Goal: Information Seeking & Learning: Understand process/instructions

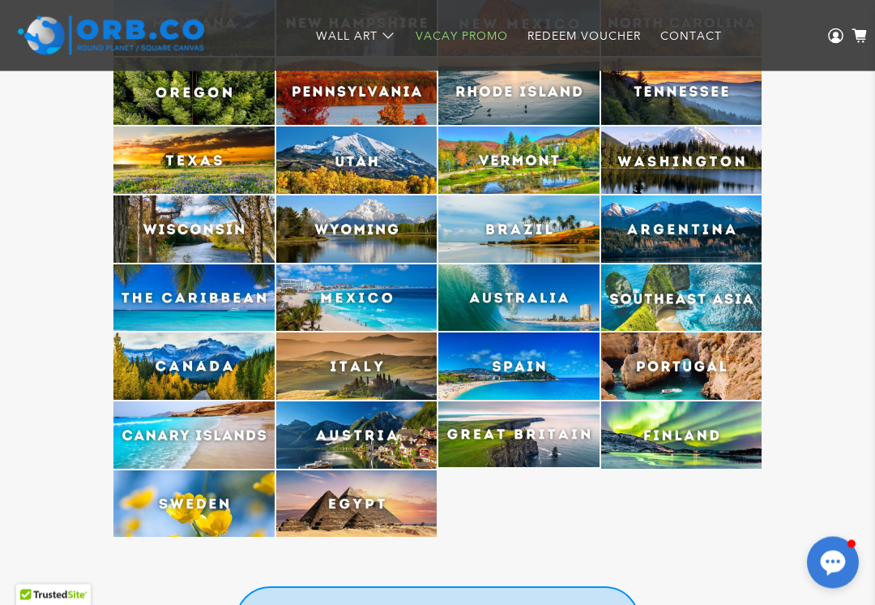
scroll to position [4291, 0]
click at [695, 370] on img at bounding box center [681, 365] width 161 height 67
click at [699, 374] on img at bounding box center [681, 365] width 161 height 67
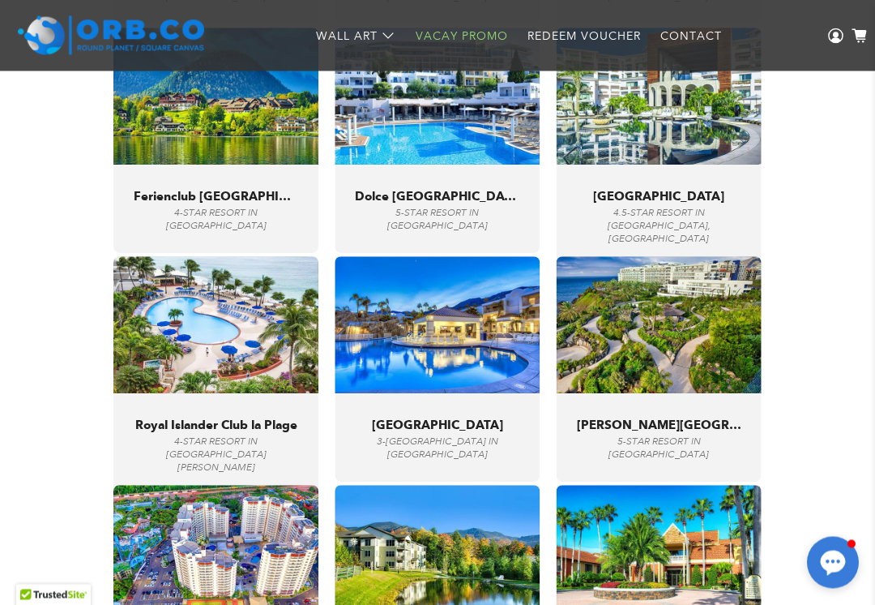
scroll to position [5626, 0]
click at [713, 367] on img at bounding box center [659, 324] width 205 height 137
click at [700, 432] on span "[PERSON_NAME][GEOGRAPHIC_DATA]" at bounding box center [659, 424] width 165 height 15
click at [667, 349] on img at bounding box center [659, 324] width 205 height 137
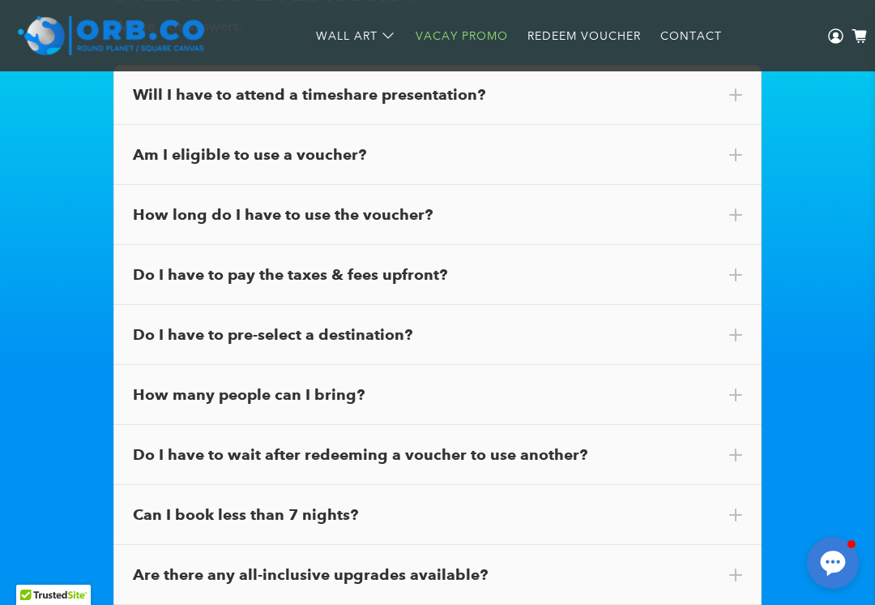
scroll to position [9153, 0]
click at [186, 219] on div "How long do I have to use the voucher?" at bounding box center [437, 214] width 648 height 60
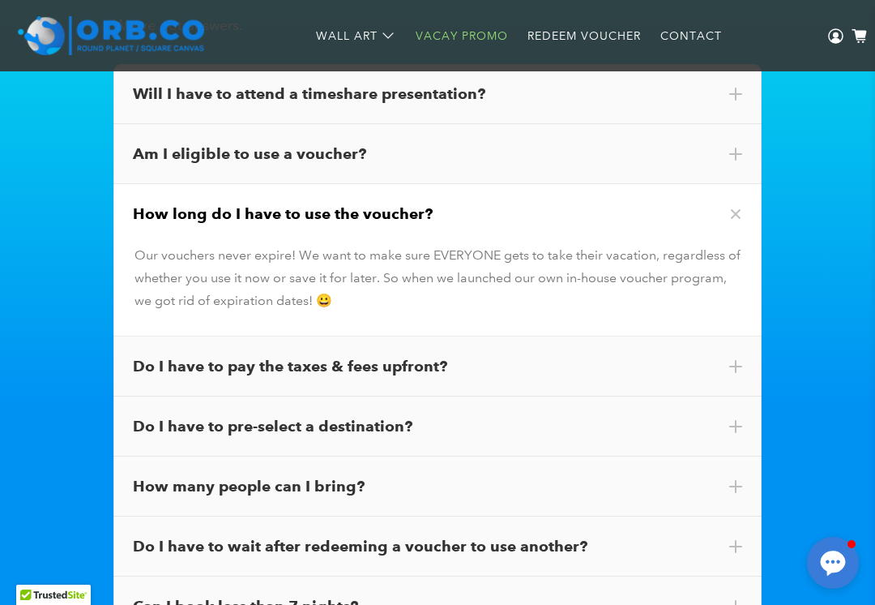
click at [165, 432] on div "Do I have to pre-select a destination?" at bounding box center [437, 426] width 648 height 60
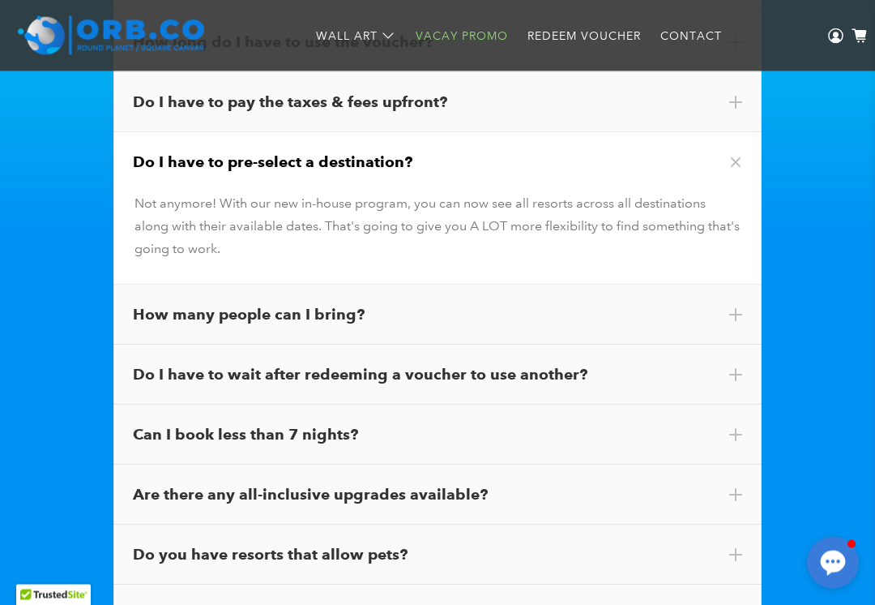
scroll to position [9327, 0]
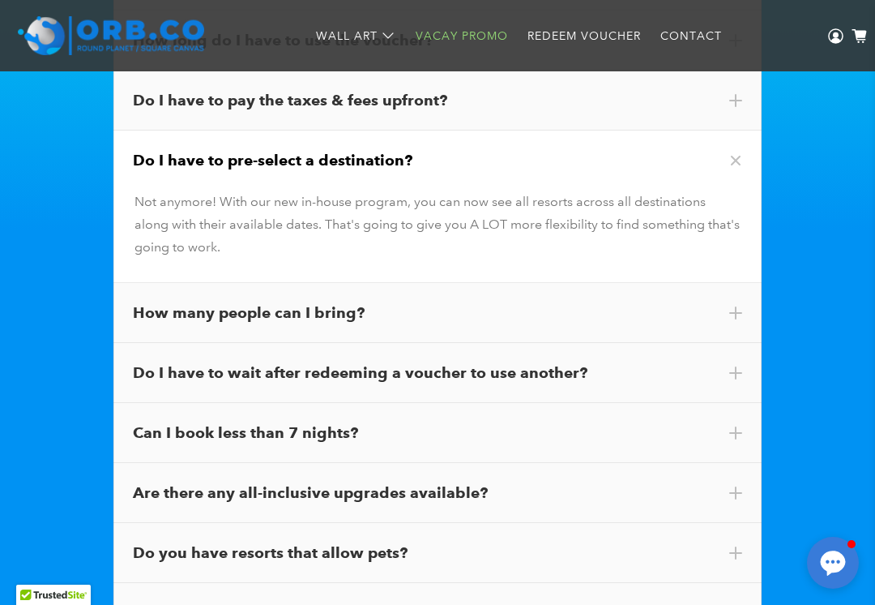
click at [164, 319] on div "How many people can I bring?" at bounding box center [437, 313] width 648 height 60
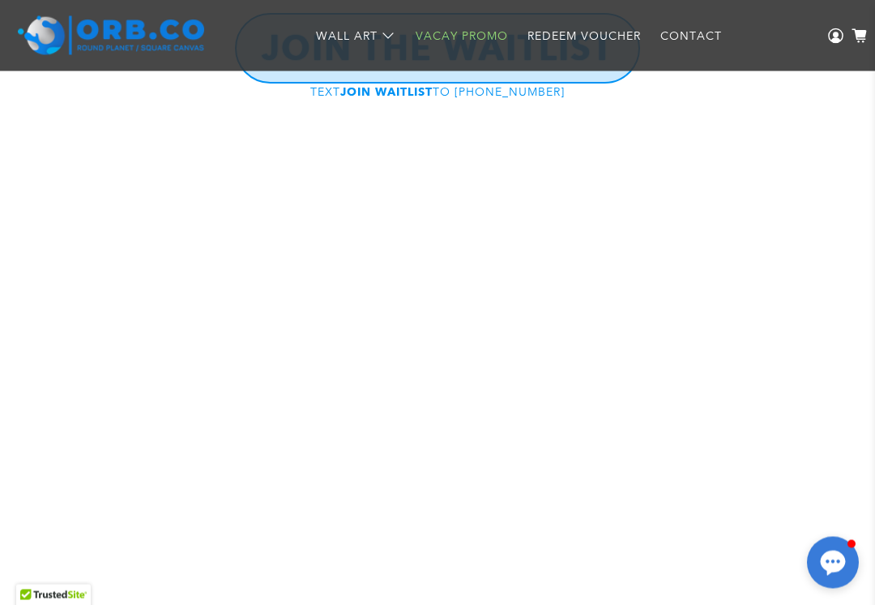
scroll to position [10438, 0]
click at [462, 34] on link "Vacay Promo" at bounding box center [462, 36] width 112 height 43
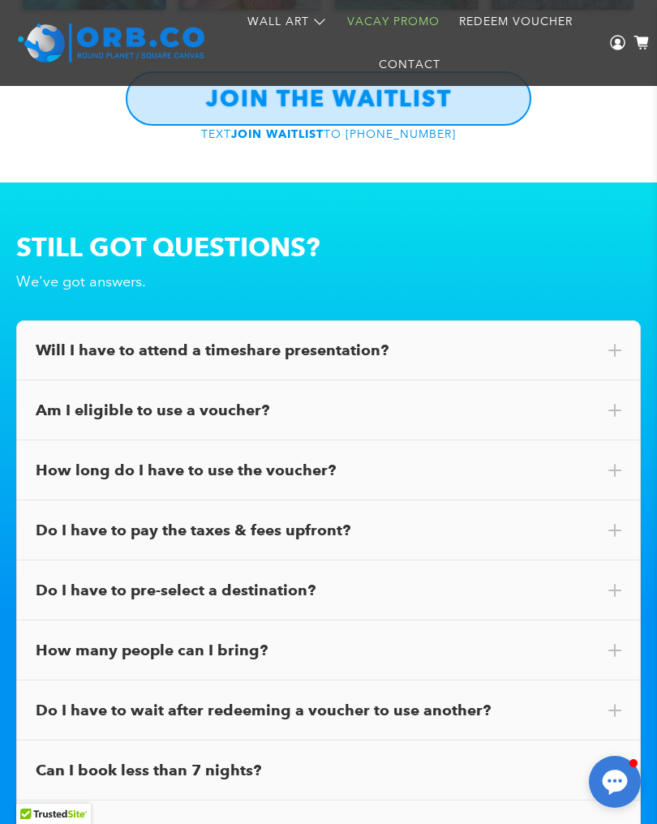
scroll to position [8598, 0]
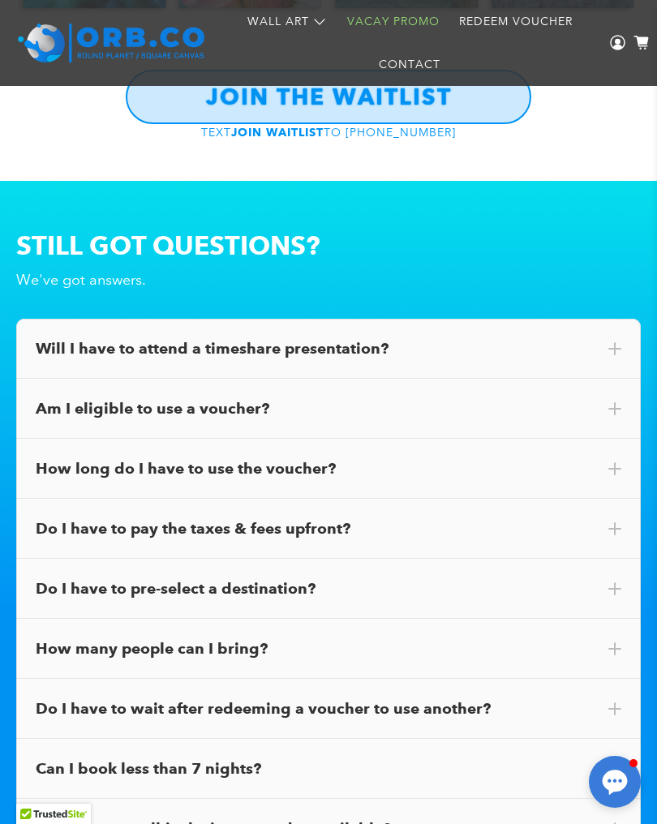
click at [133, 604] on div "Do I have to wait after redeeming a voucher to use another?" at bounding box center [328, 708] width 624 height 60
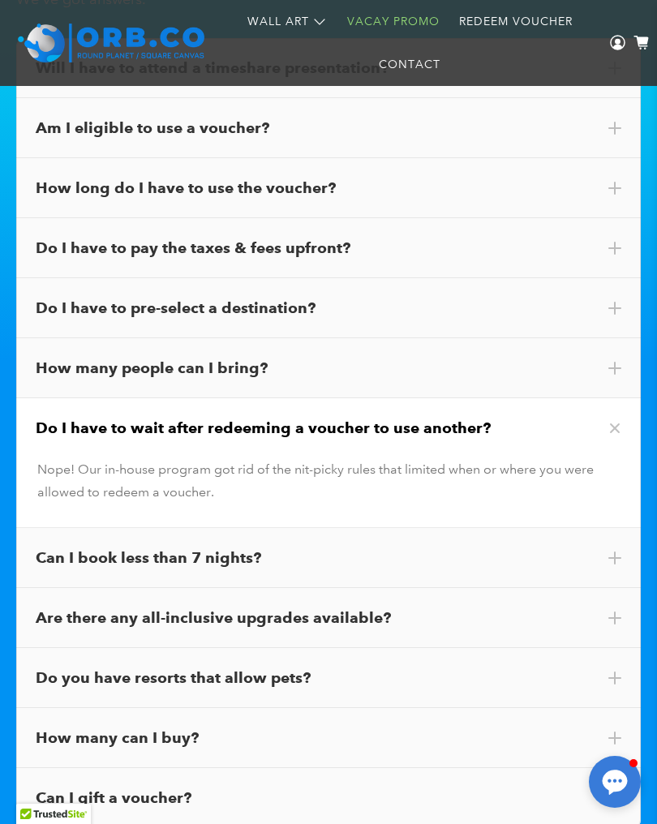
scroll to position [8879, 0]
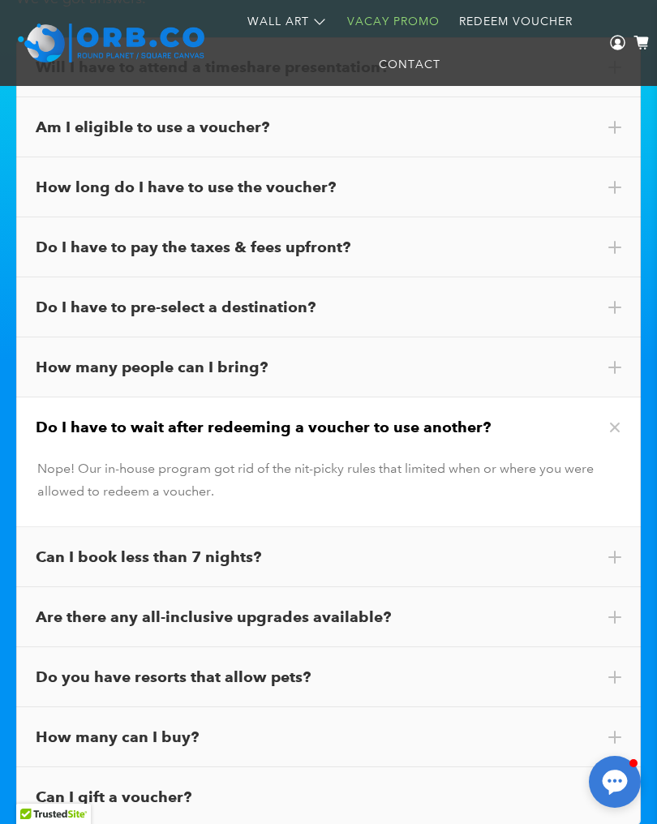
click at [336, 604] on div "Do you have resorts that allow pets?" at bounding box center [328, 676] width 585 height 21
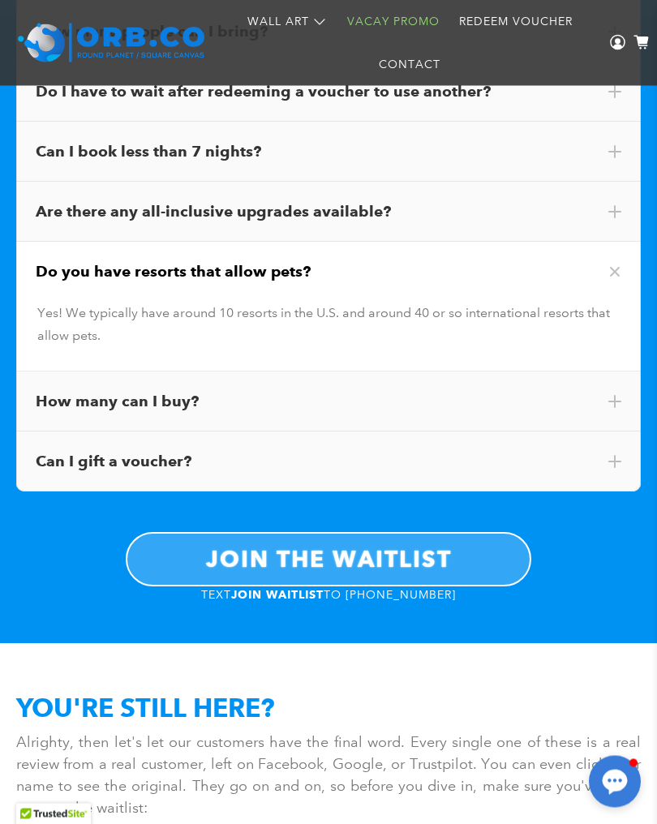
scroll to position [9215, 0]
click at [253, 391] on div "How many can I buy?" at bounding box center [328, 401] width 585 height 21
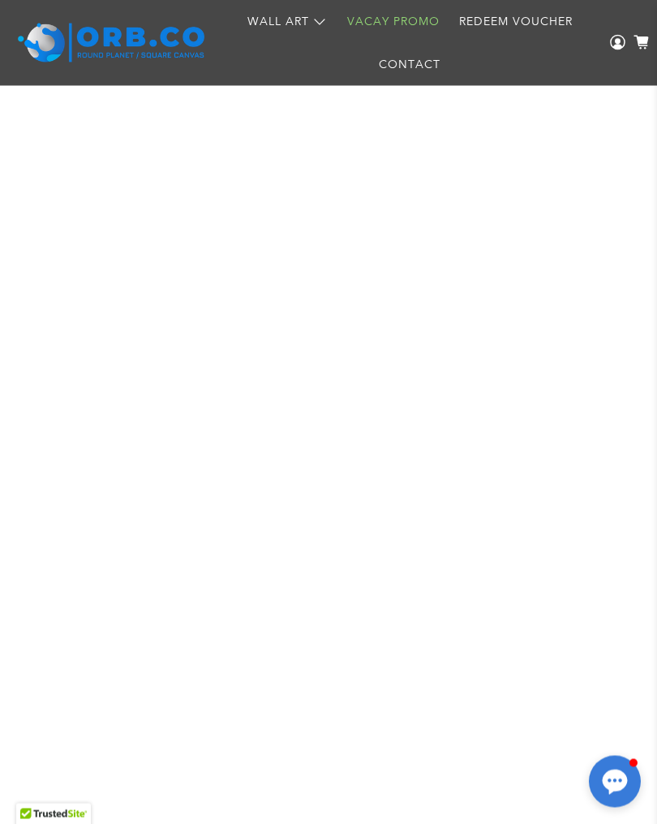
scroll to position [10466, 0]
click at [394, 22] on link "Vacay Promo" at bounding box center [393, 21] width 112 height 43
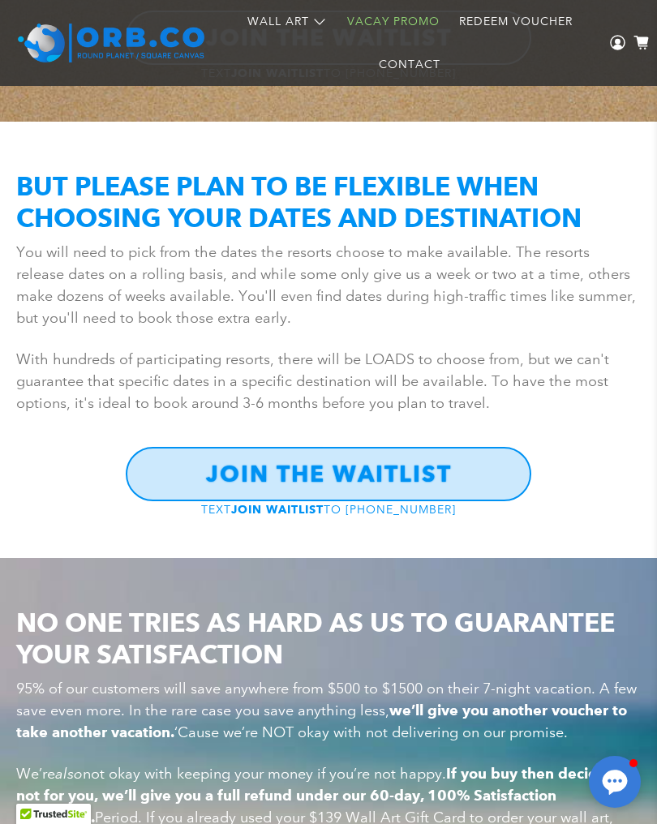
scroll to position [2627, 0]
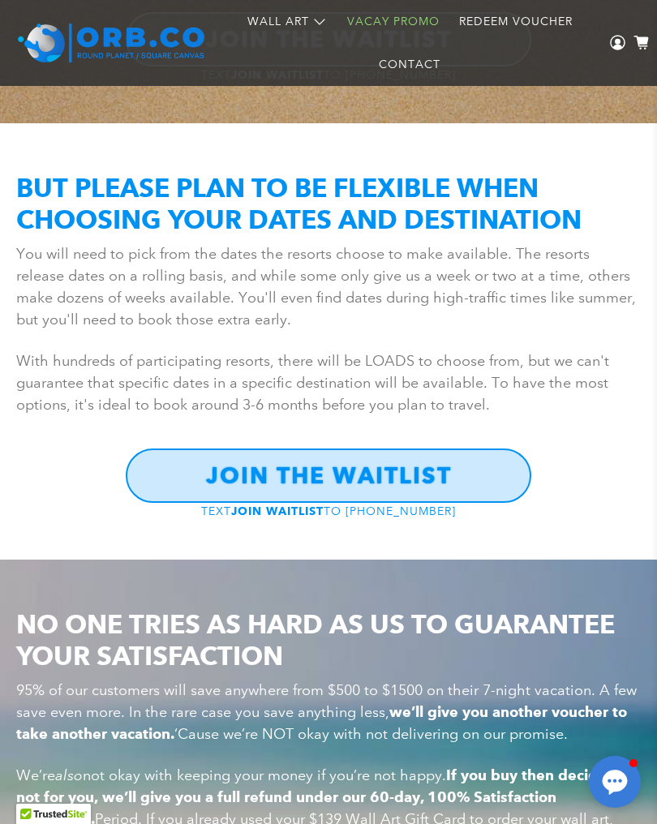
click at [495, 16] on link "Redeem Voucher" at bounding box center [515, 21] width 133 height 43
